Goal: Find specific page/section: Find specific page/section

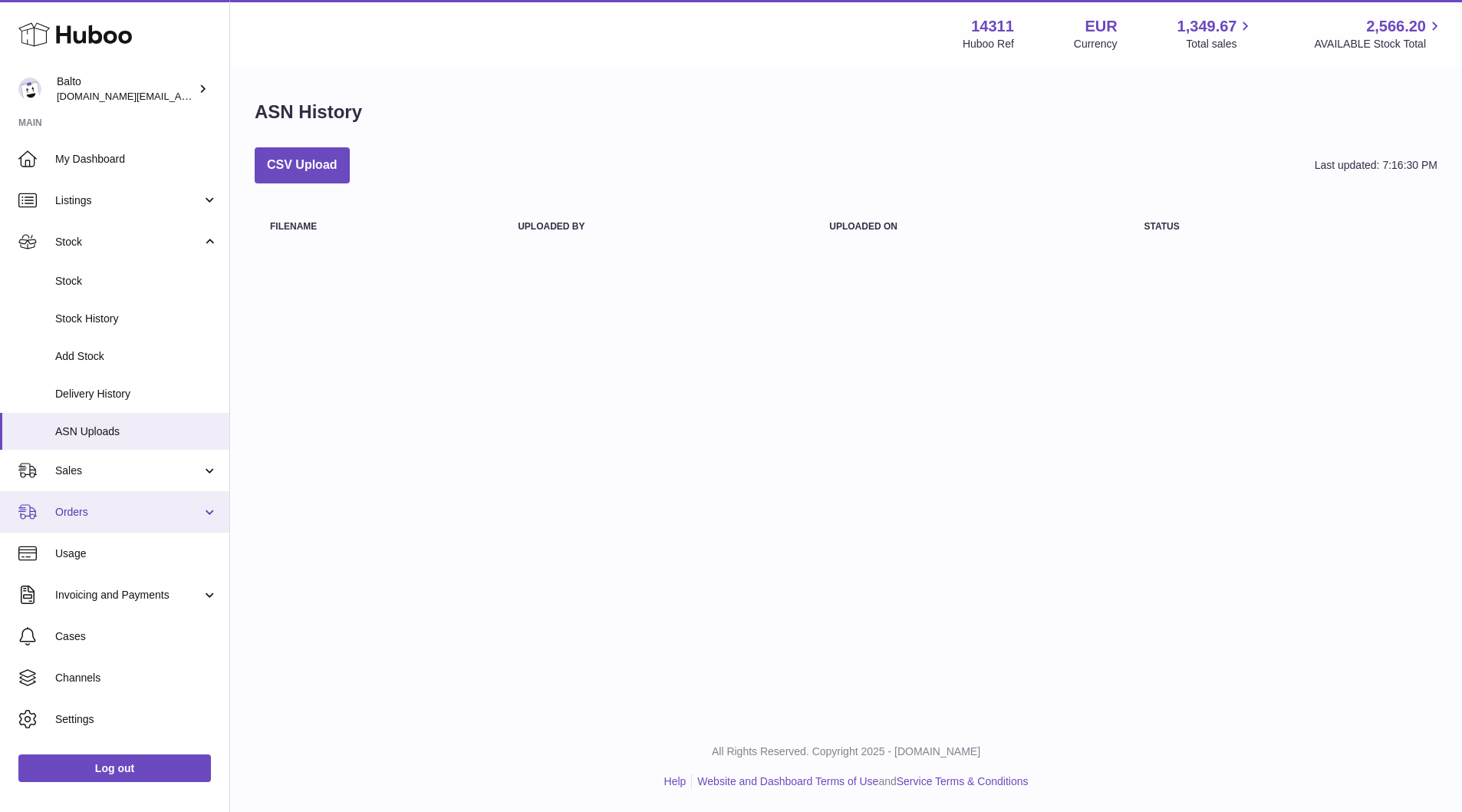
click at [117, 503] on link "Orders" at bounding box center [115, 511] width 229 height 42
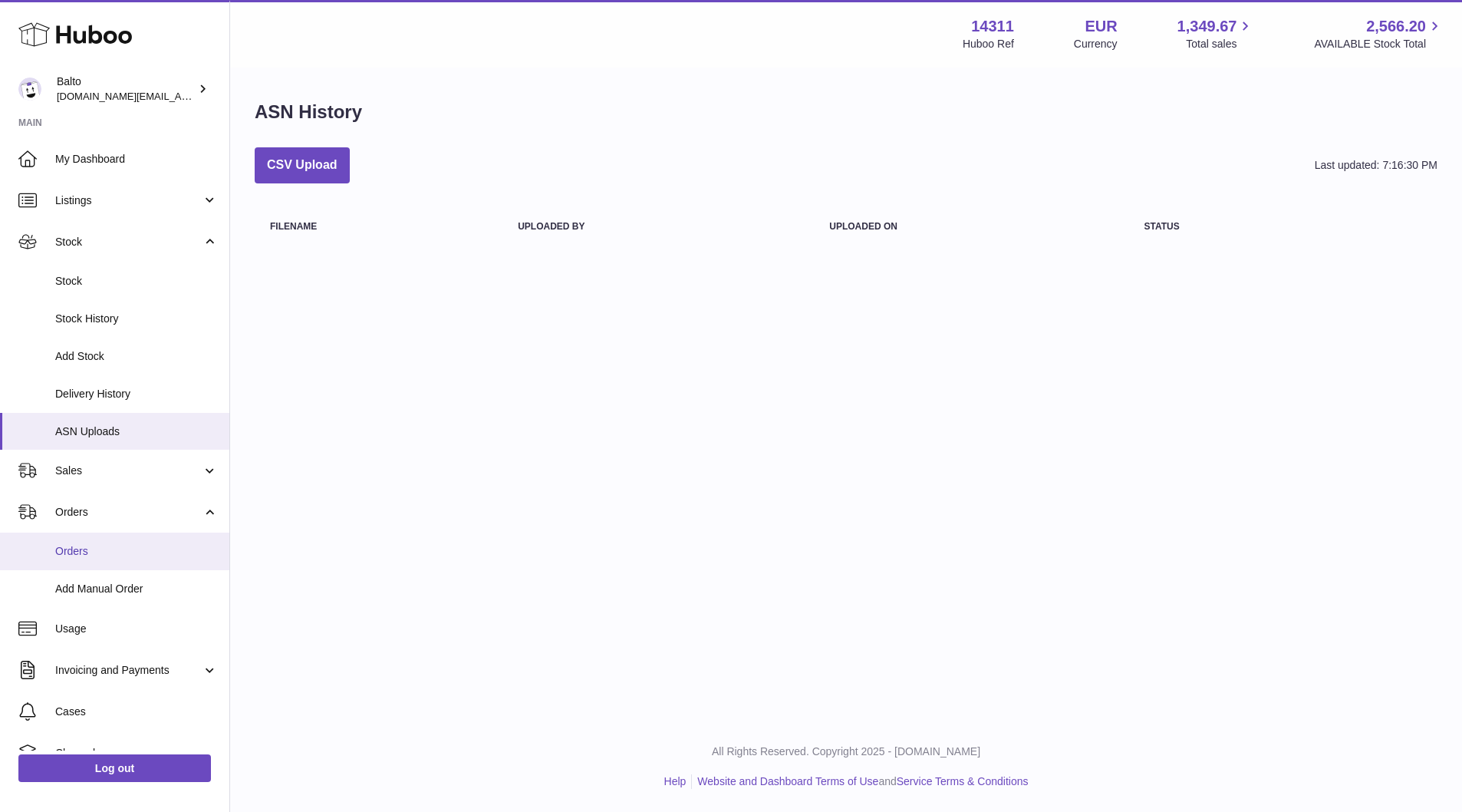
click at [139, 547] on span "Orders" at bounding box center [136, 551] width 162 height 15
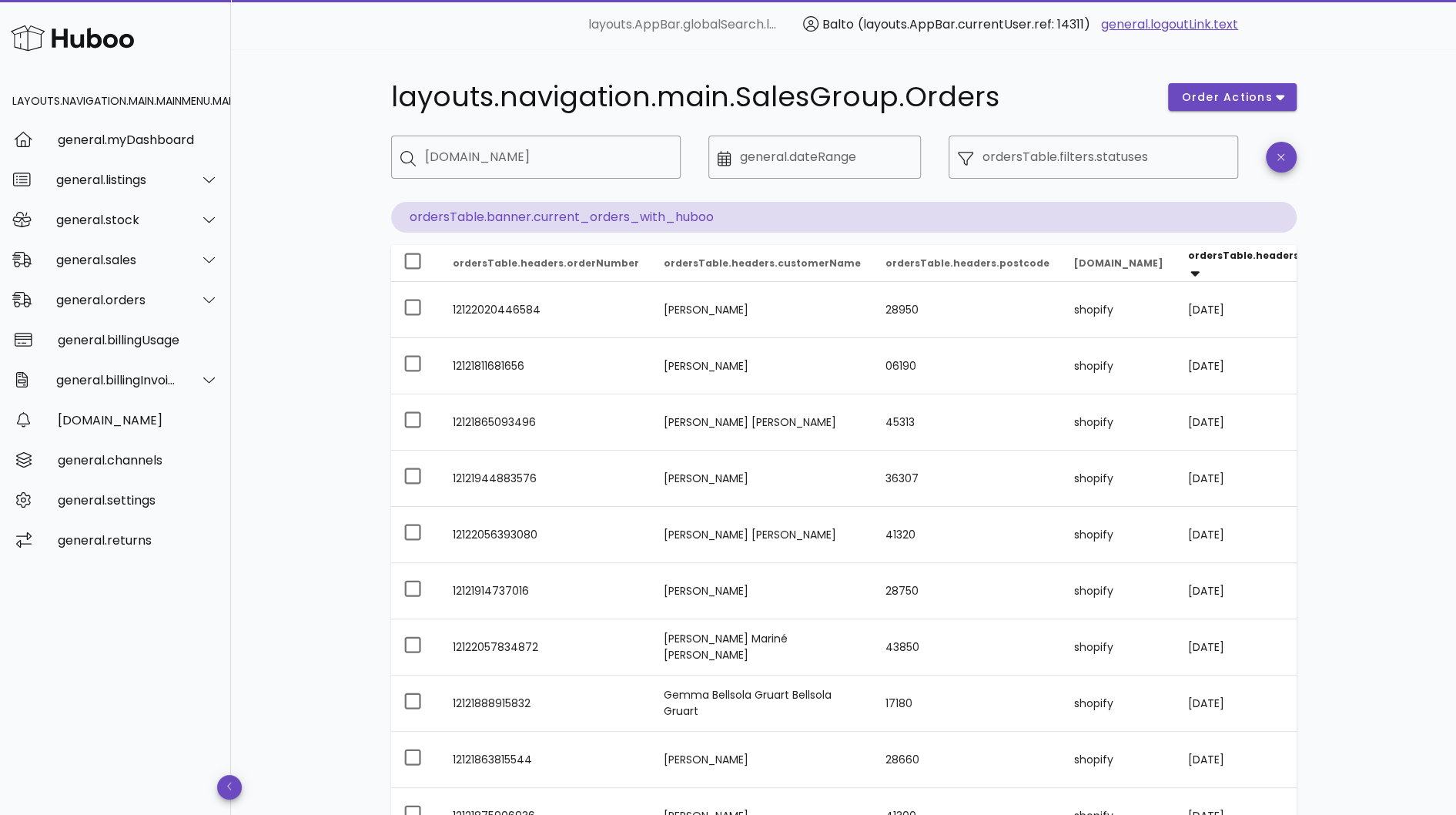
click at [1366, 174] on div "layouts.navigation.main.SalesGroup.Orders order actions ​ ordersTable.filters.s…" at bounding box center [844, 531] width 1226 height 964
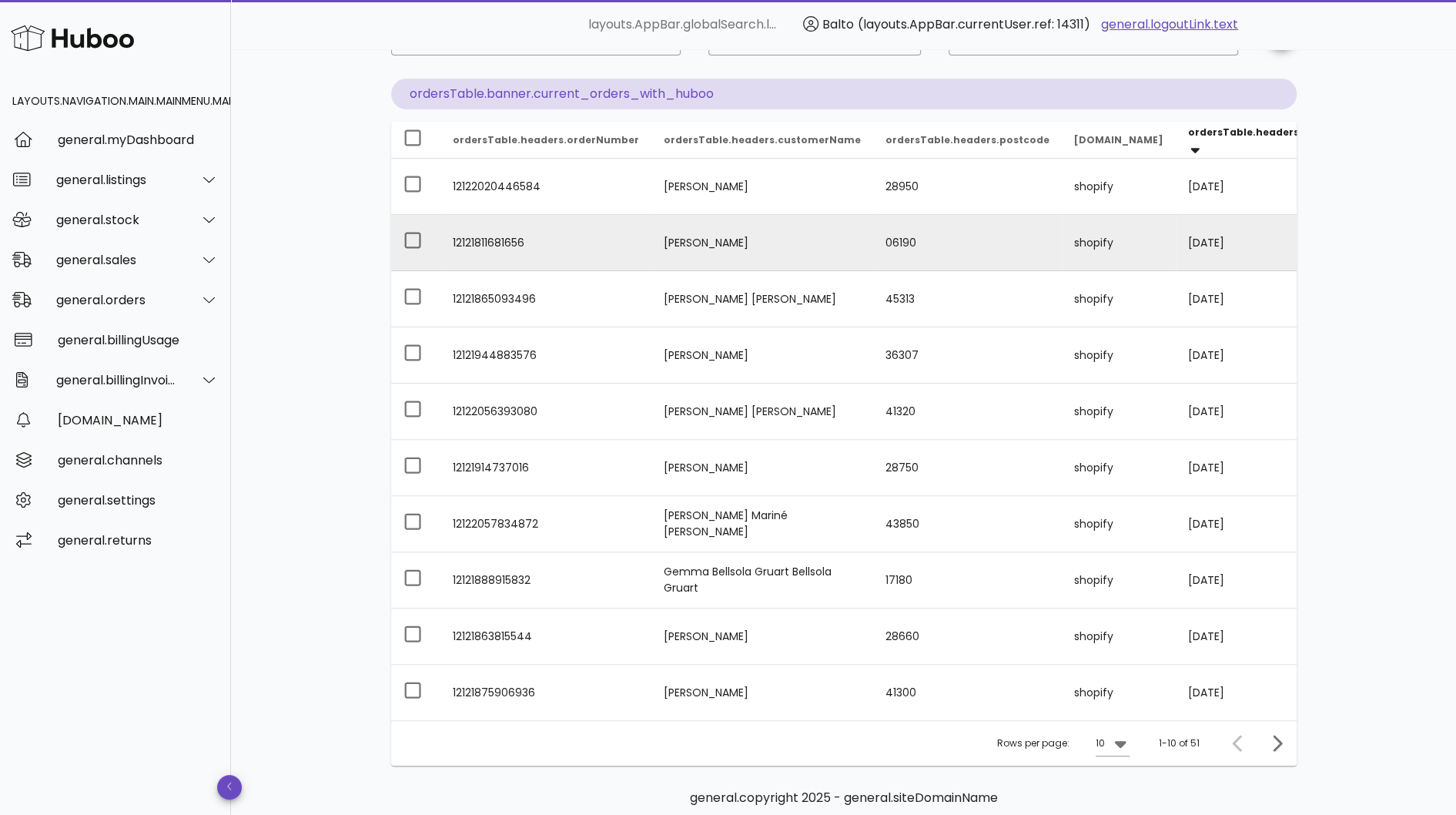
scroll to position [208, 0]
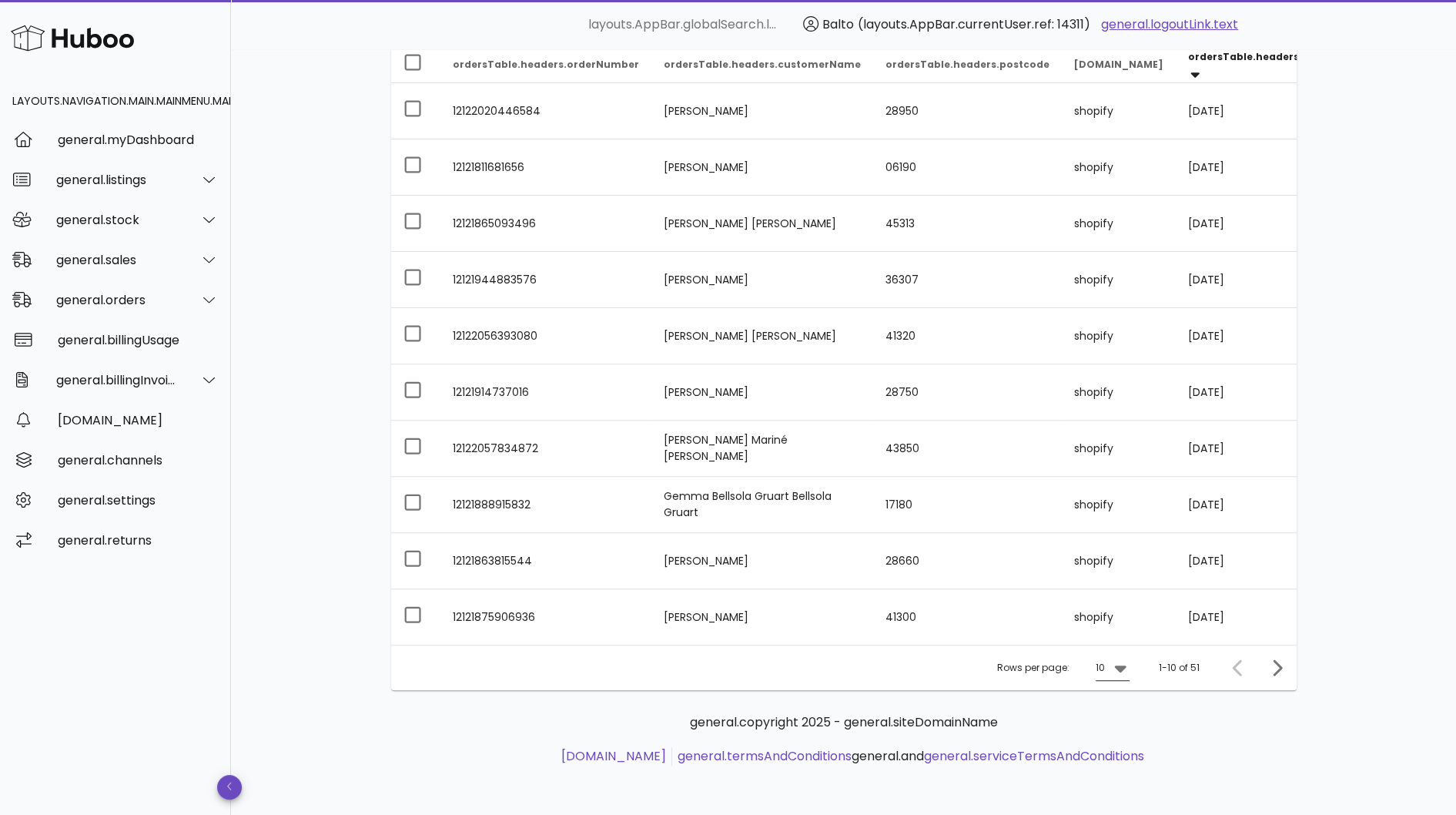
click at [1124, 667] on icon at bounding box center [1120, 669] width 12 height 7
click at [1124, 755] on div "50" at bounding box center [1117, 762] width 16 height 15
click at [1277, 665] on icon "Next page" at bounding box center [1277, 667] width 18 height 18
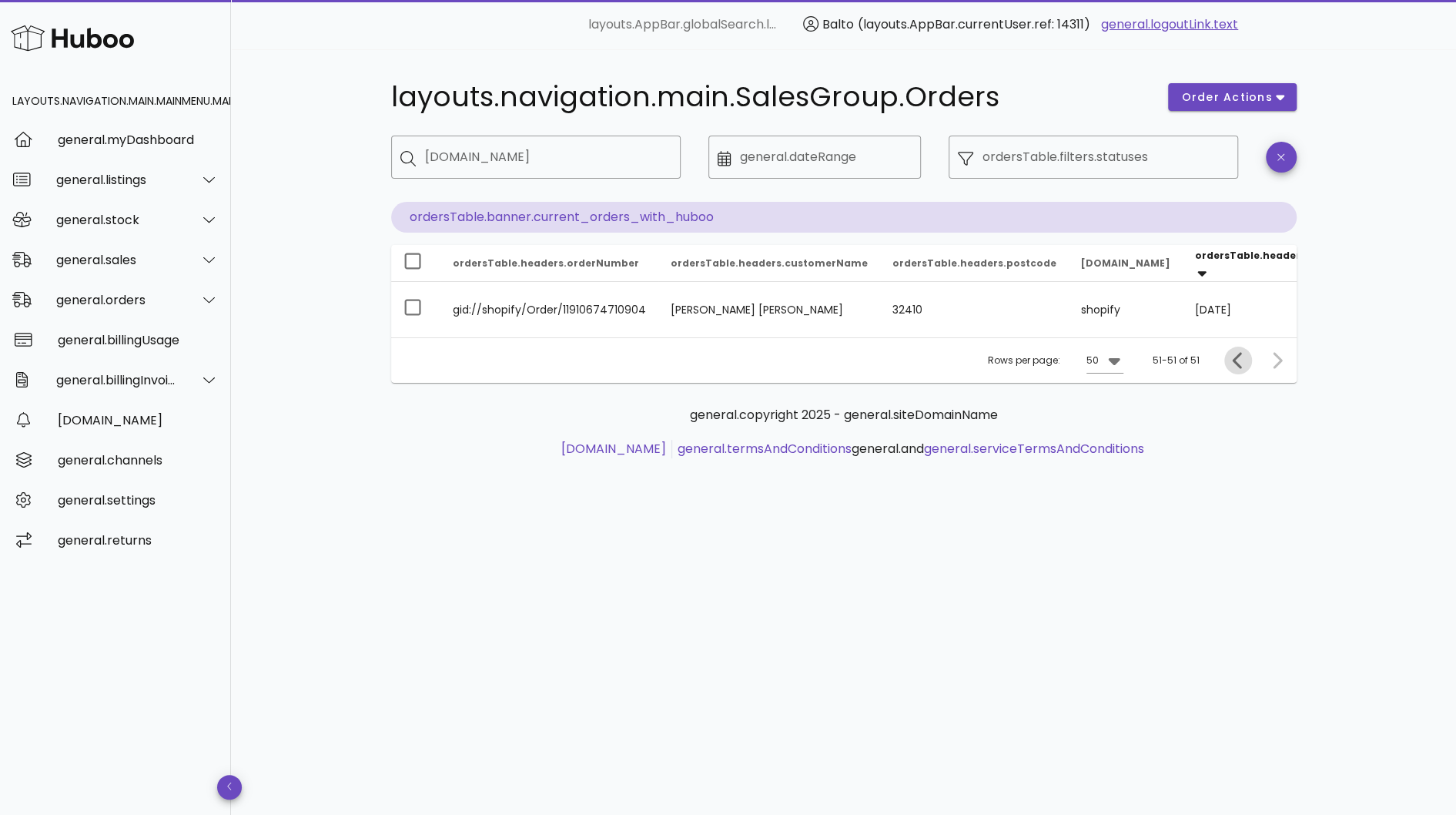
click at [1228, 369] on span "Previous page" at bounding box center [1239, 360] width 28 height 18
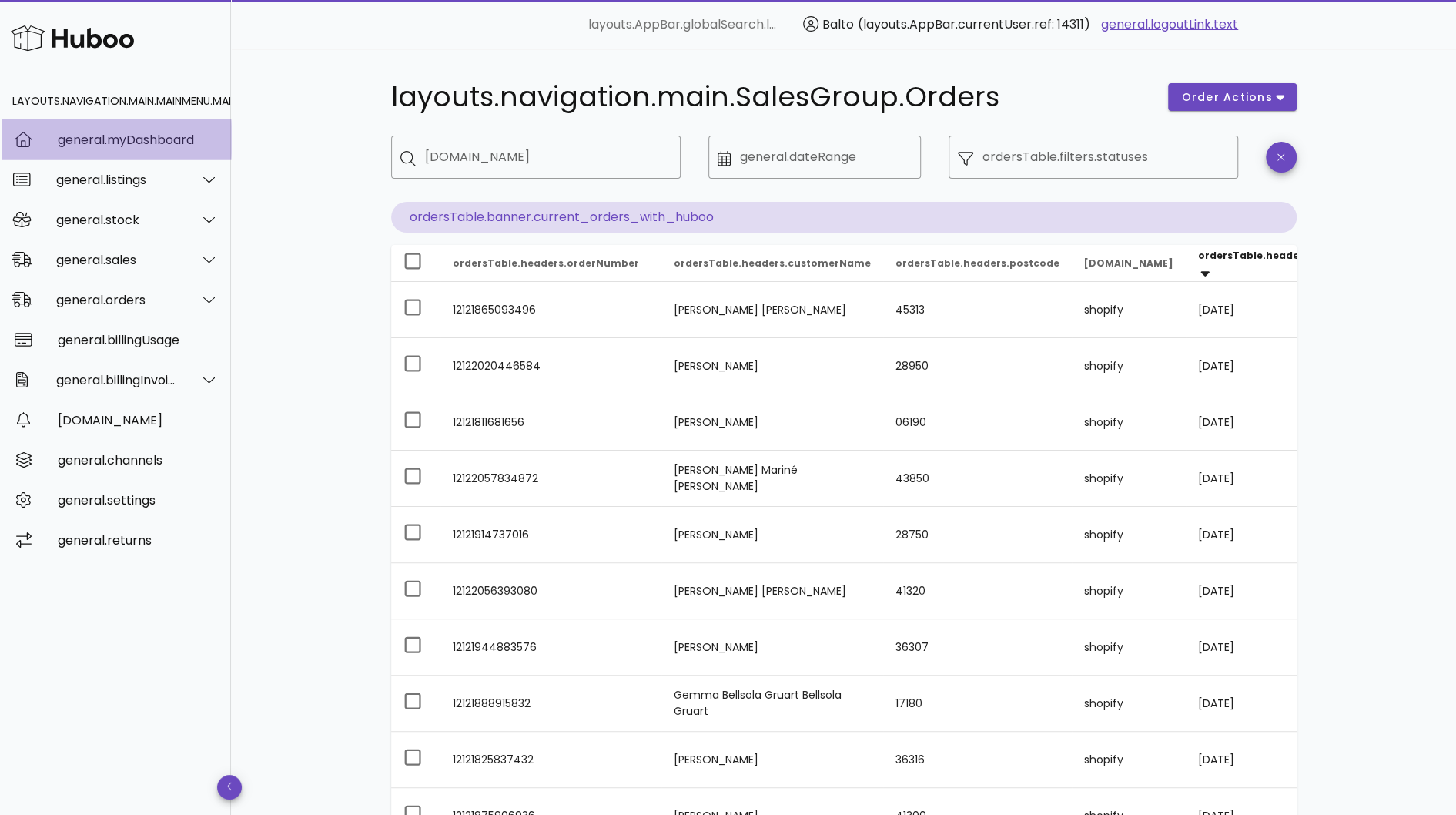
click at [151, 132] on div "general.myDashboard" at bounding box center [138, 140] width 161 height 15
